Goal: Transaction & Acquisition: Purchase product/service

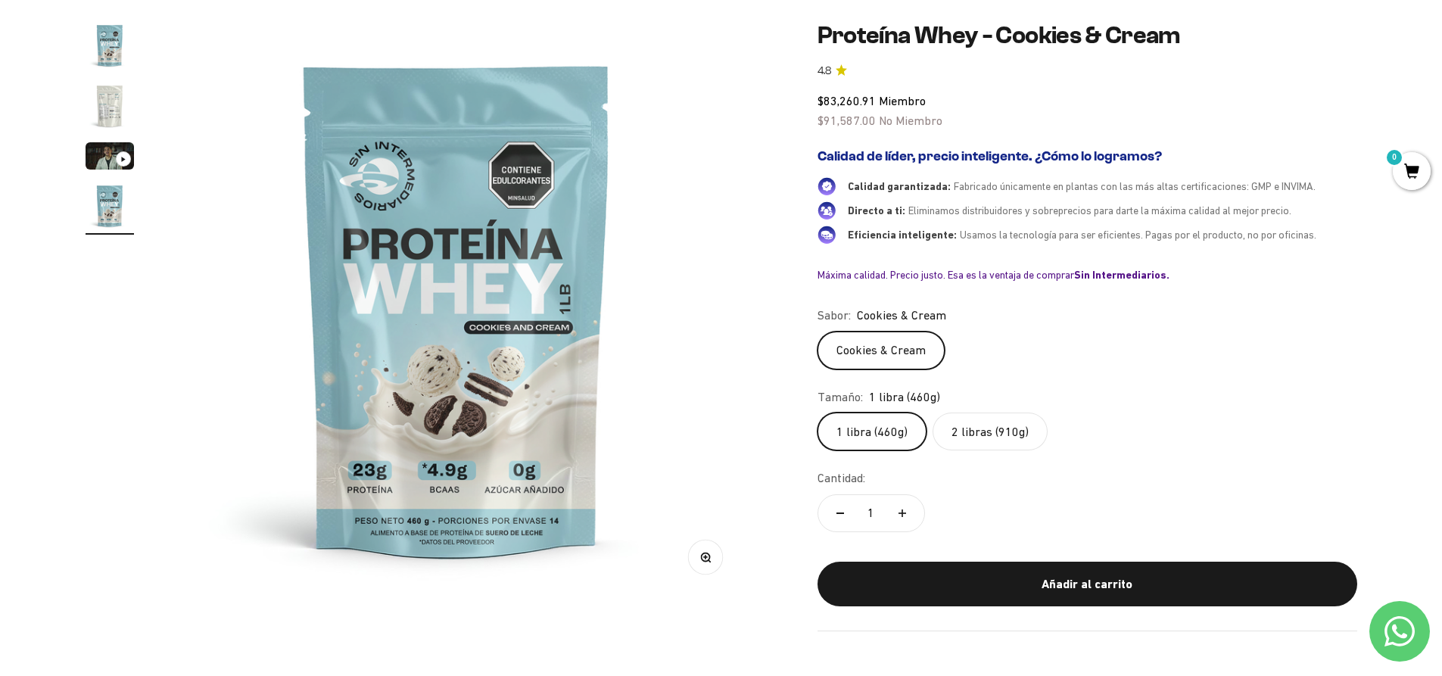
scroll to position [151, 0]
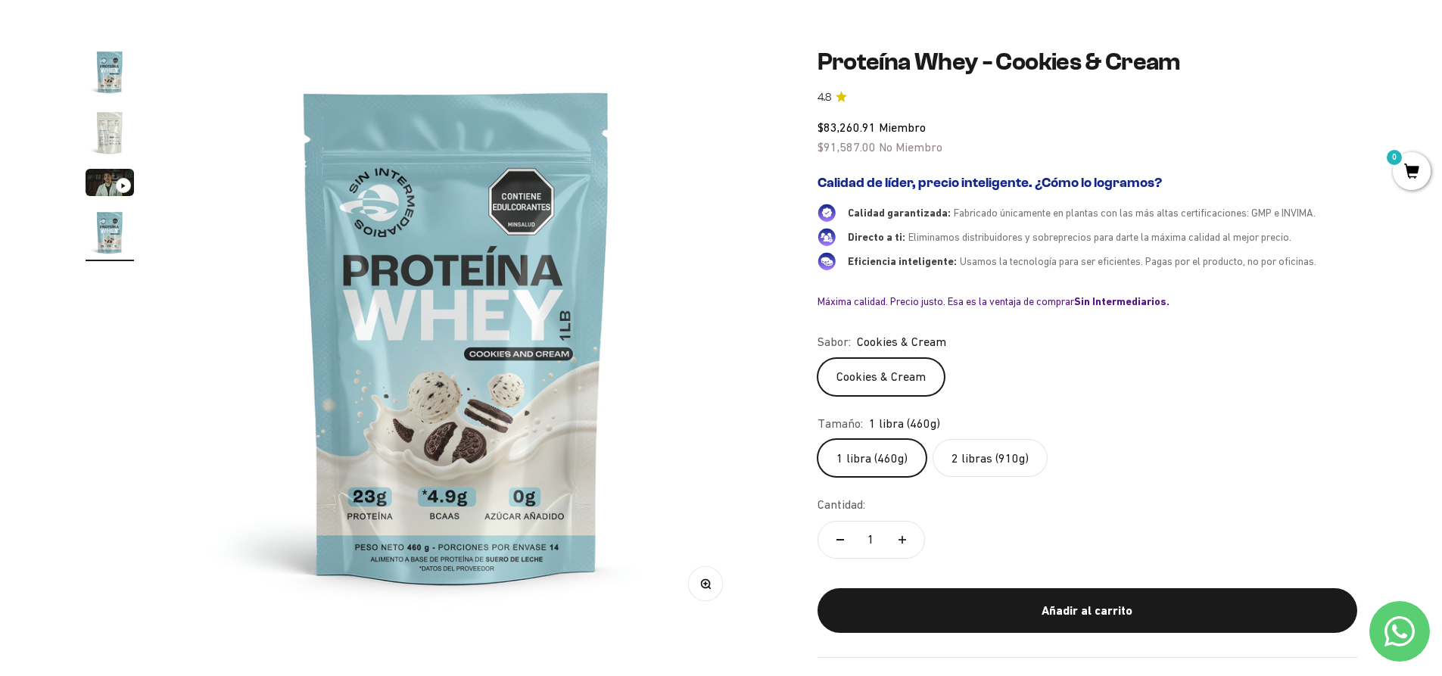
click at [1008, 453] on label "2 libras (910g)" at bounding box center [990, 458] width 115 height 38
click at [818, 439] on input "2 libras (910g)" at bounding box center [817, 438] width 1 height 1
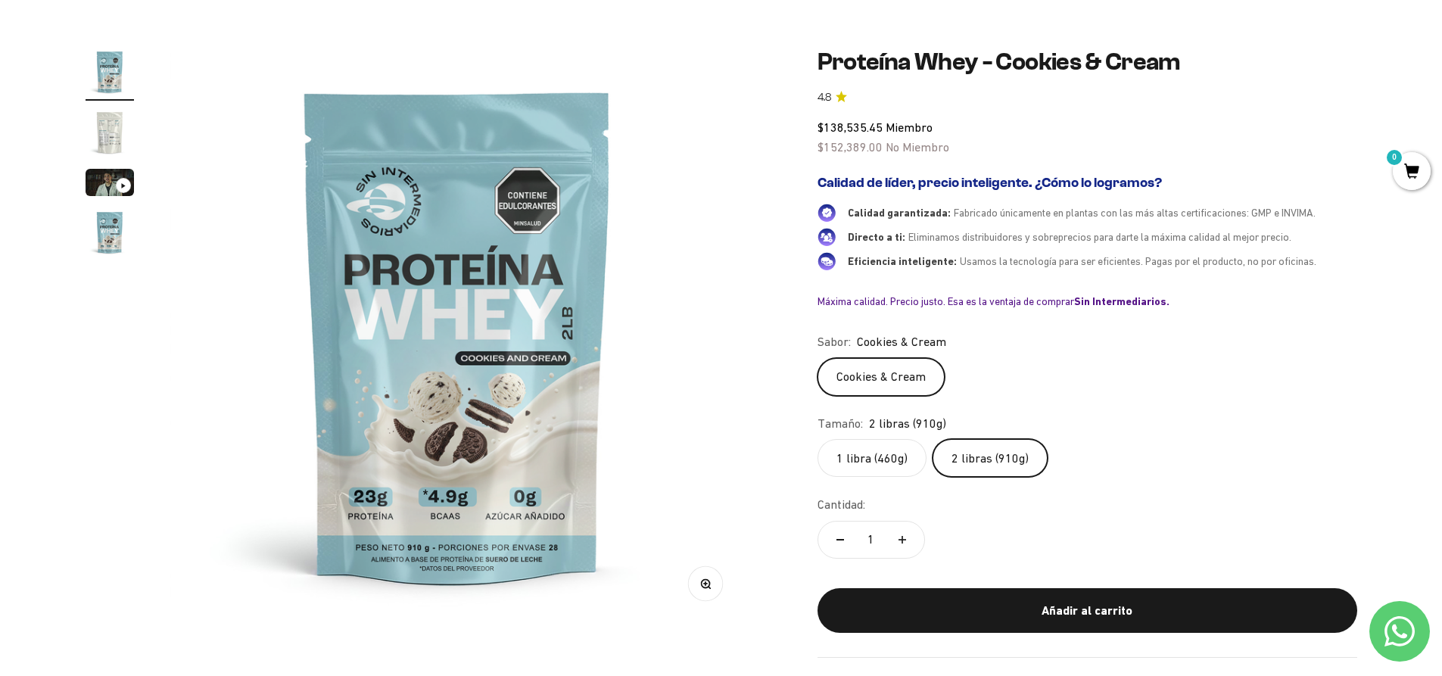
click at [891, 459] on label "1 libra (460g)" at bounding box center [872, 458] width 109 height 38
click at [818, 439] on input "1 libra (460g)" at bounding box center [817, 438] width 1 height 1
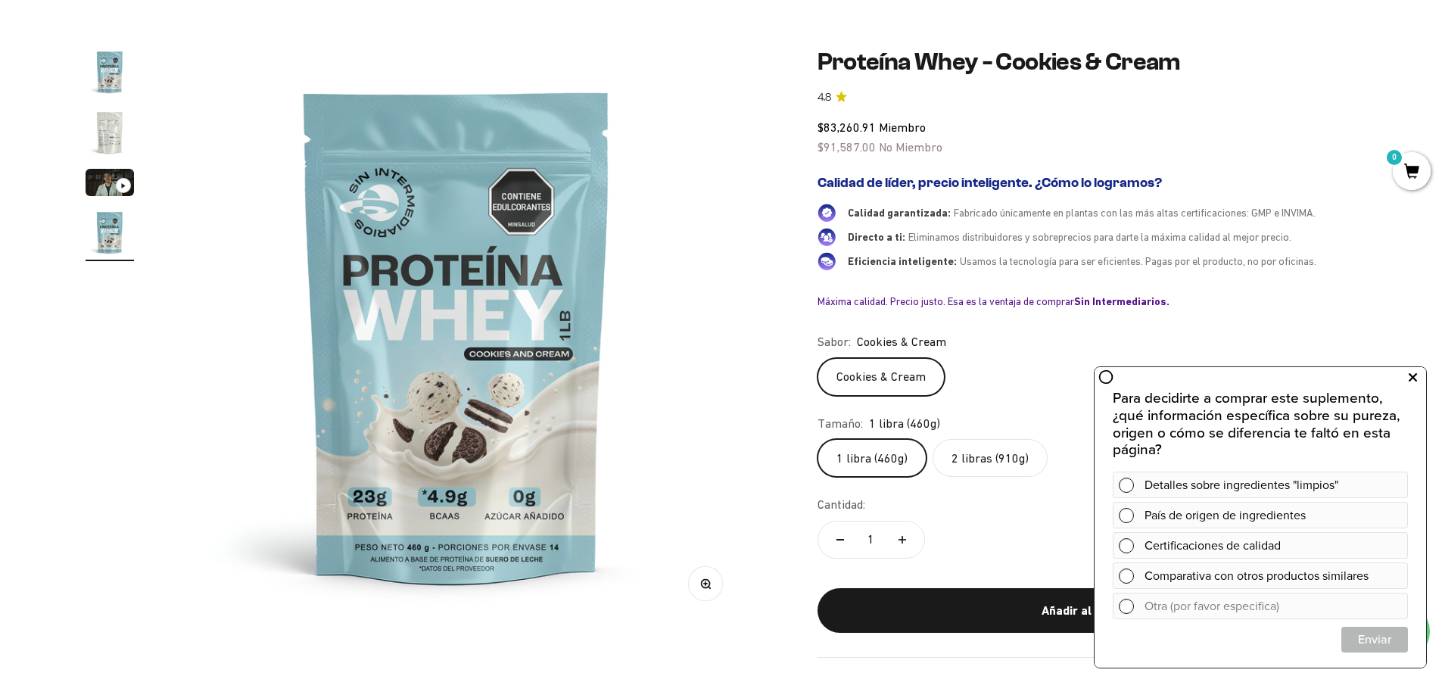
click at [1414, 379] on icon at bounding box center [1413, 378] width 8 height 20
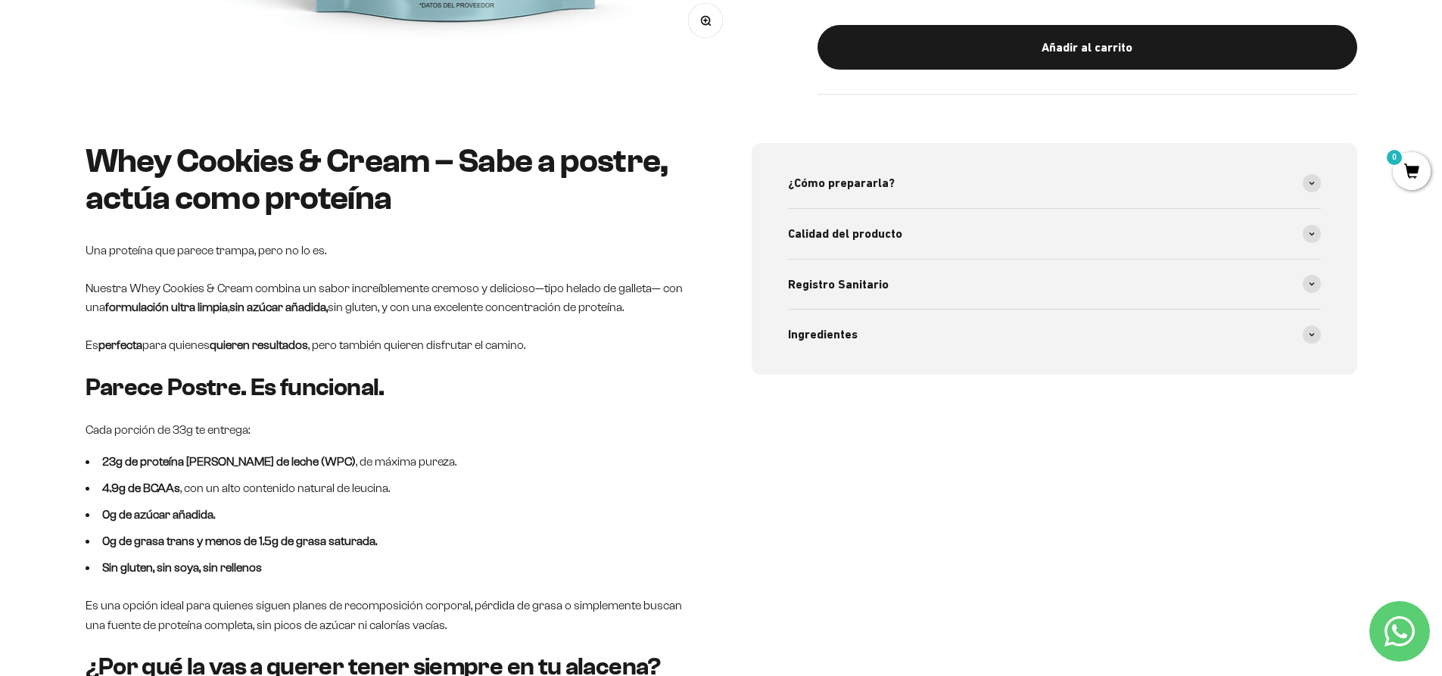
scroll to position [757, 0]
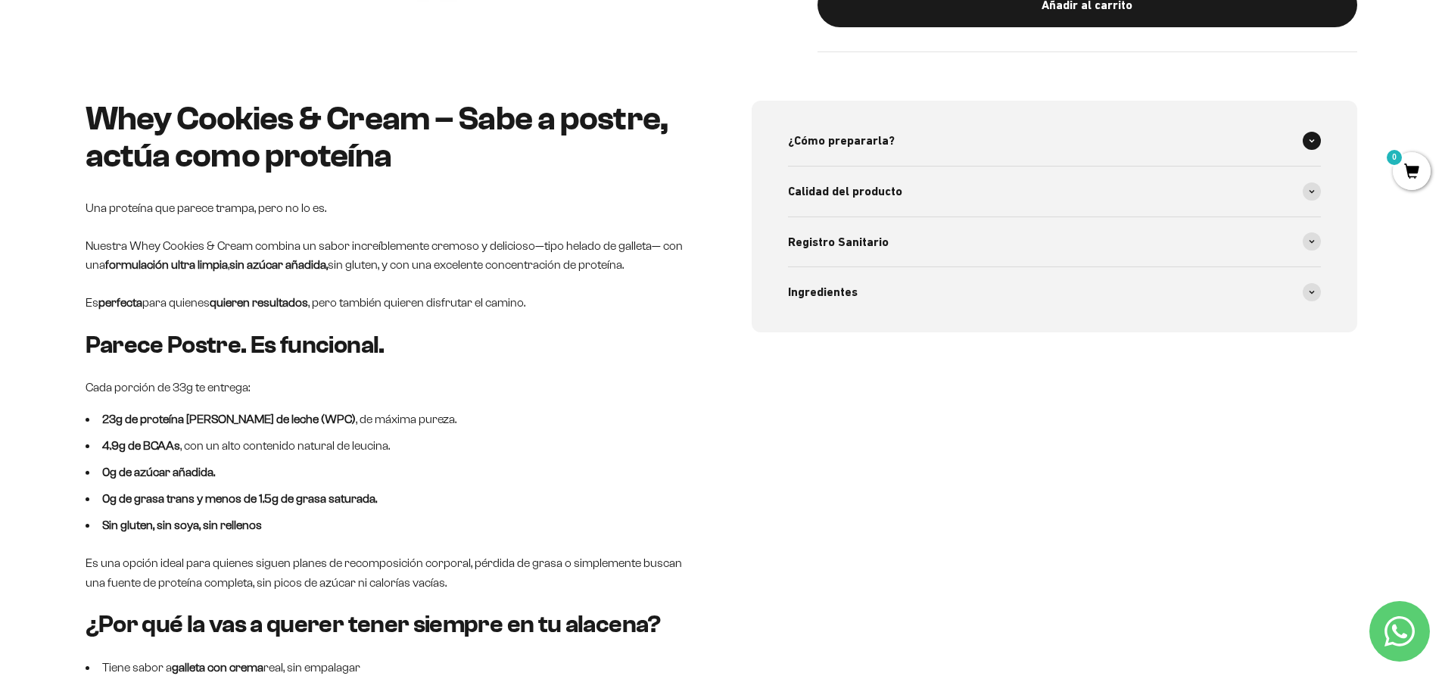
click at [878, 148] on span "¿Cómo prepararla?" at bounding box center [841, 141] width 107 height 20
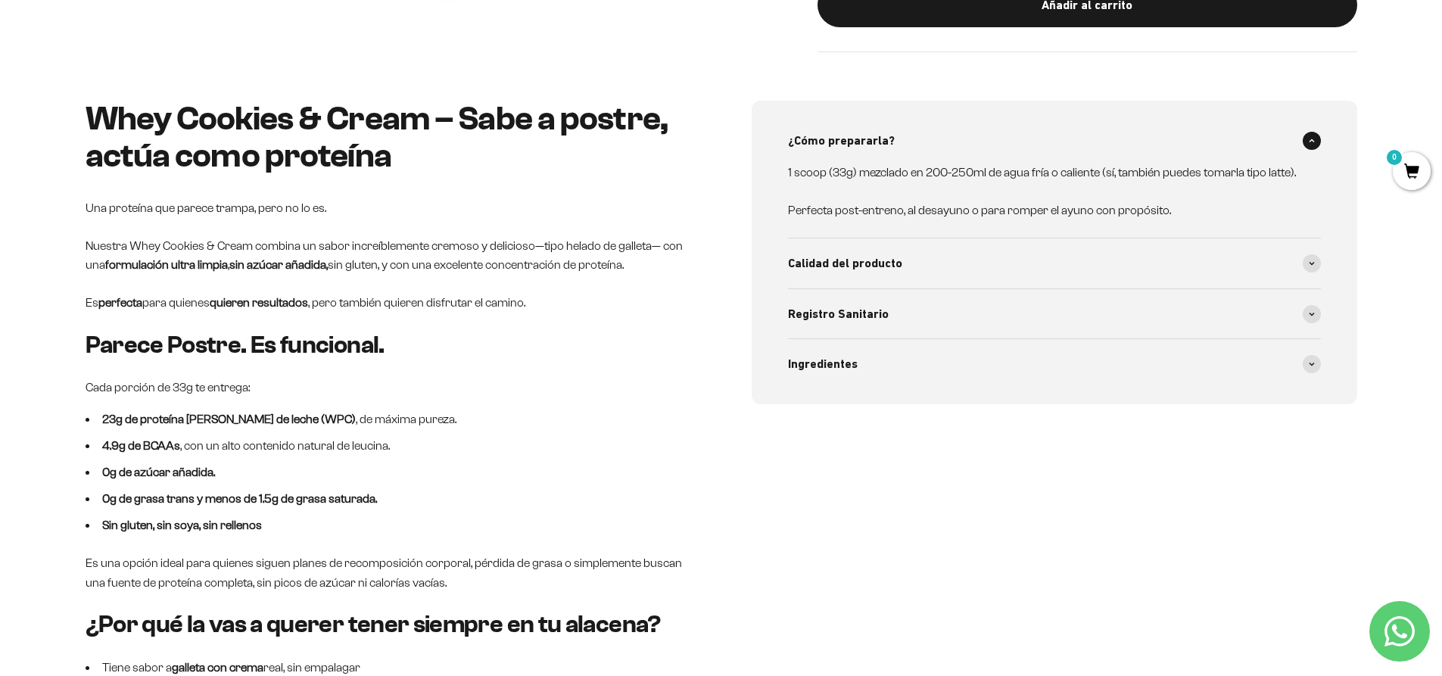
click at [878, 148] on span "¿Cómo prepararla?" at bounding box center [841, 141] width 107 height 20
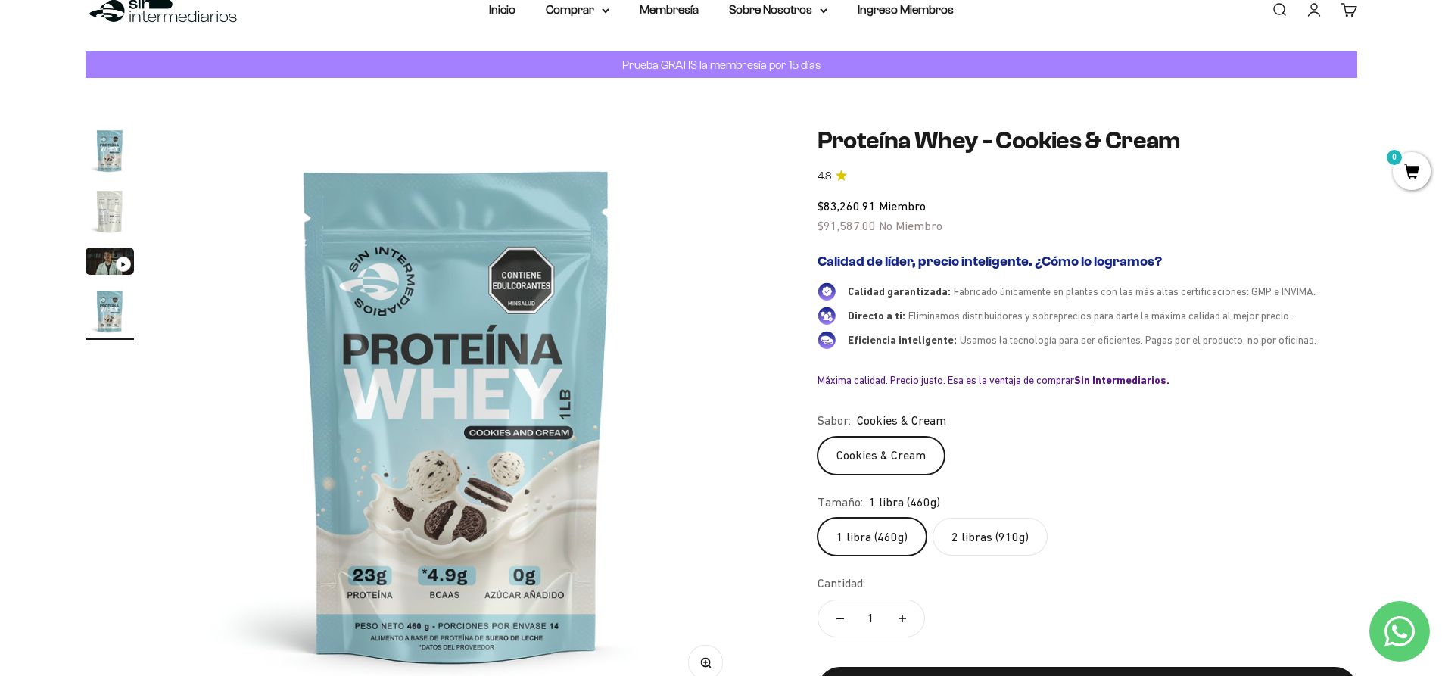
scroll to position [0, 0]
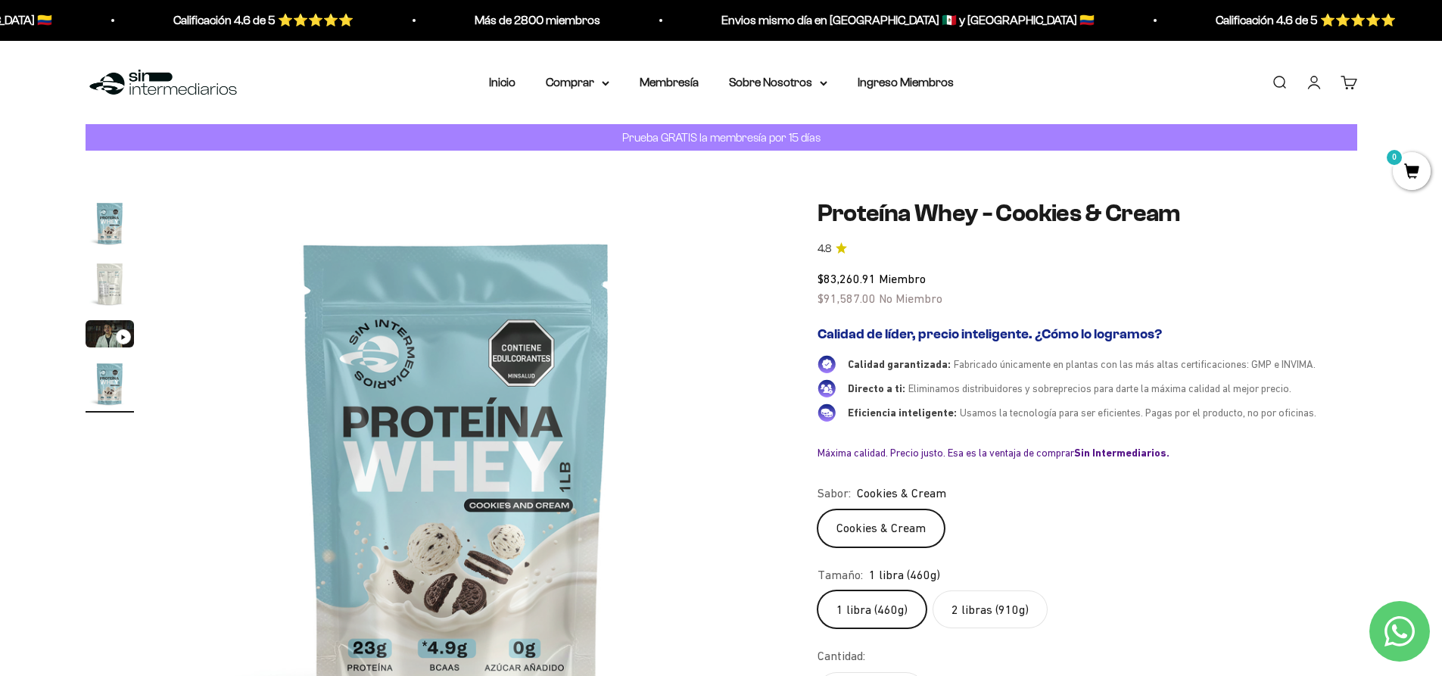
click at [103, 286] on img "Ir al artículo 2" at bounding box center [110, 284] width 48 height 48
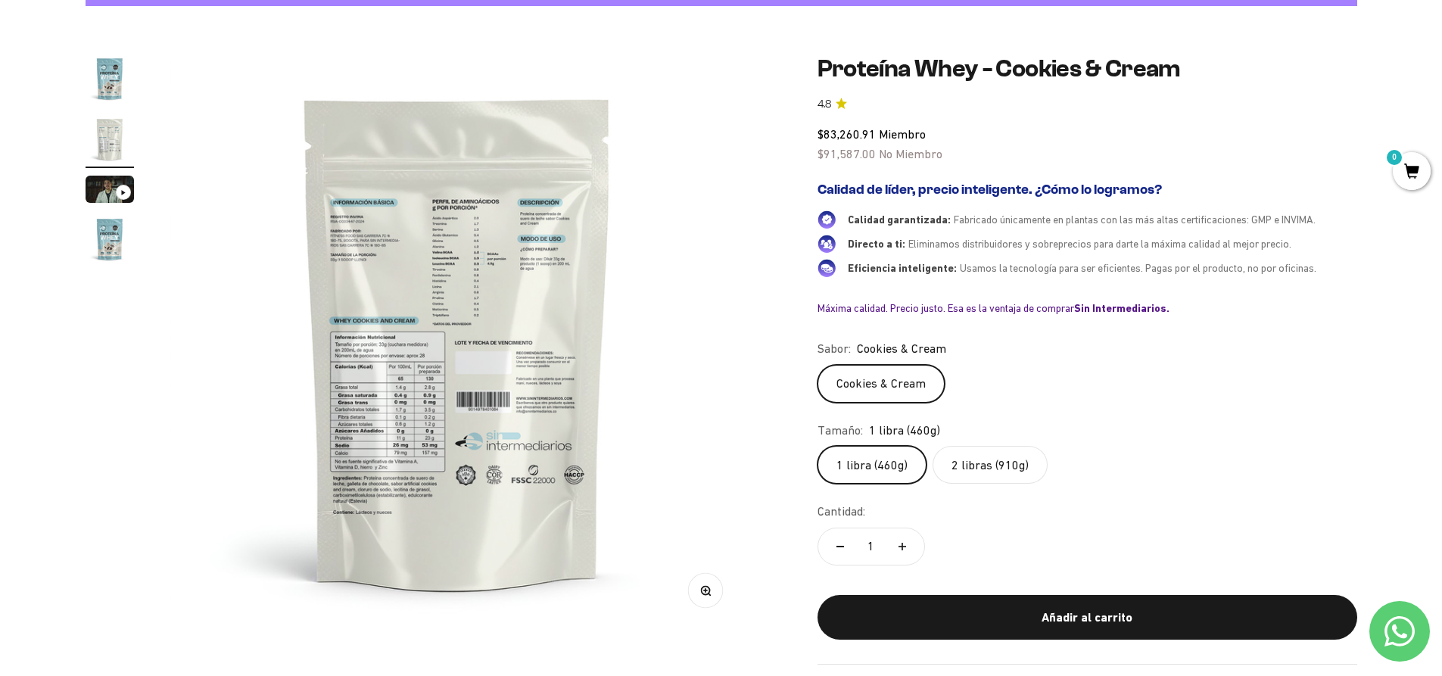
scroll to position [151, 0]
